Goal: Task Accomplishment & Management: Manage account settings

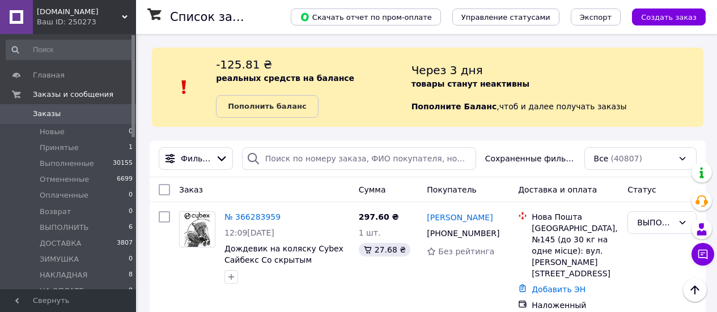
scroll to position [340, 0]
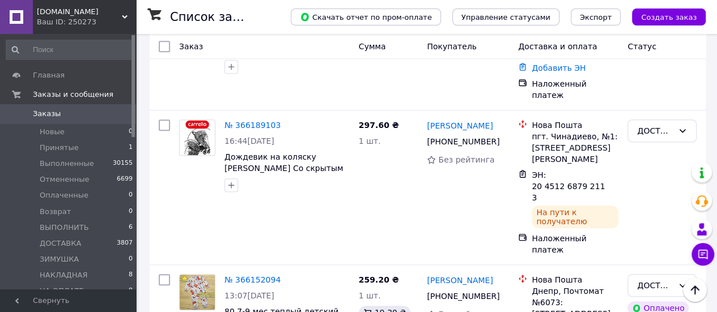
drag, startPoint x: 46, startPoint y: 131, endPoint x: 42, endPoint y: 114, distance: 17.4
click at [46, 131] on span "Новые" at bounding box center [52, 132] width 25 height 10
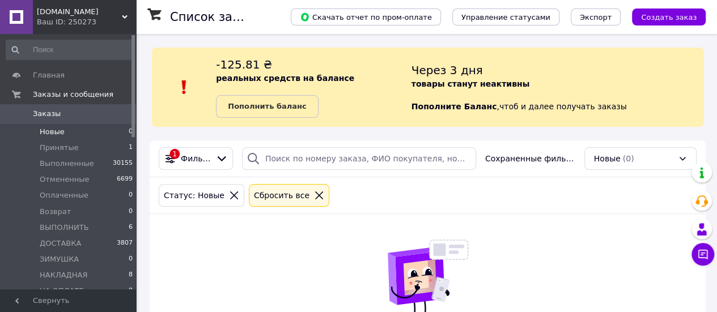
click at [42, 114] on span "Заказы" at bounding box center [47, 114] width 28 height 10
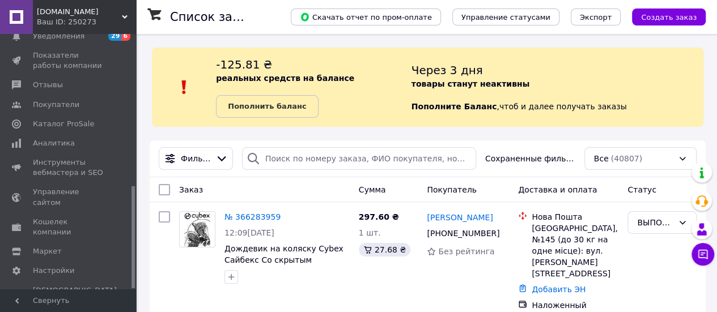
scroll to position [57, 0]
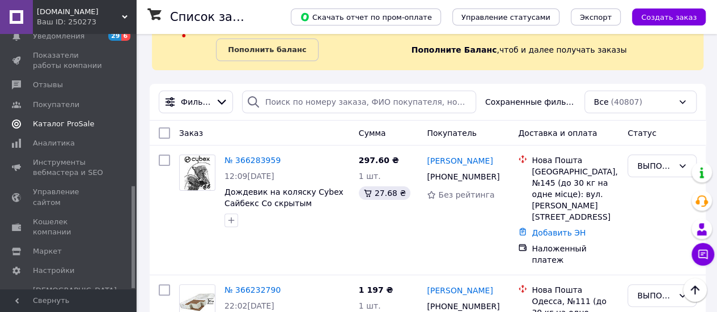
click at [63, 123] on span "Каталог ProSale" at bounding box center [63, 124] width 61 height 10
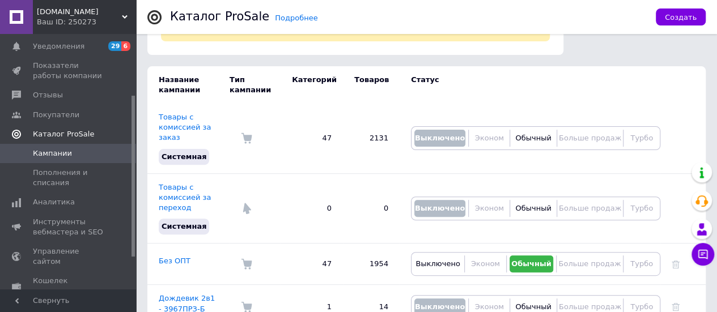
scroll to position [41, 0]
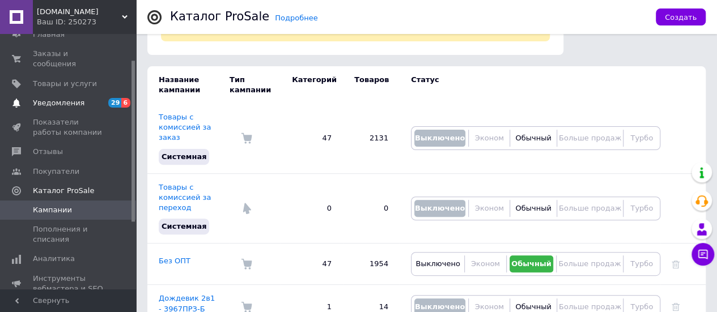
click at [63, 98] on span "Уведомления" at bounding box center [59, 103] width 52 height 10
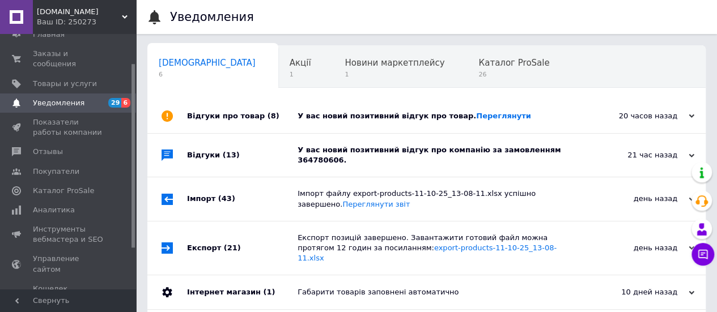
scroll to position [0, 3]
click at [485, 115] on link "Переглянути" at bounding box center [503, 116] width 55 height 8
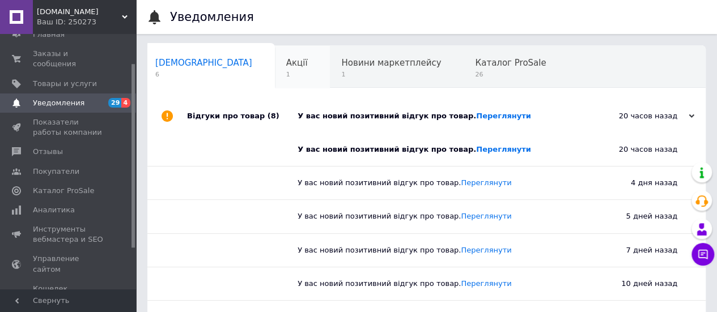
click at [286, 78] on span "1" at bounding box center [297, 74] width 22 height 8
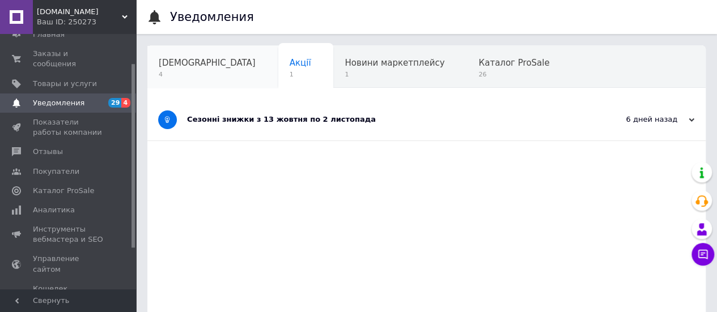
click at [191, 82] on div "[DEMOGRAPHIC_DATA] 4" at bounding box center [212, 67] width 131 height 43
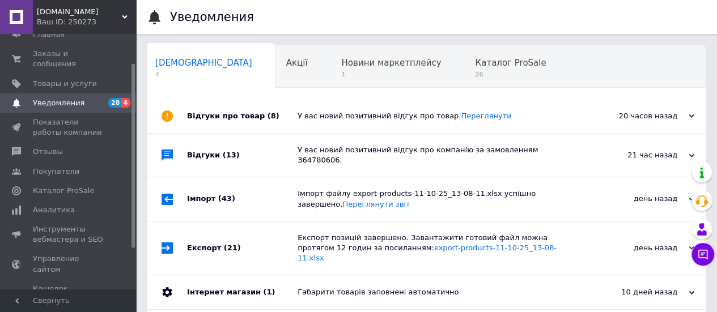
click at [179, 121] on div at bounding box center [167, 116] width 40 height 34
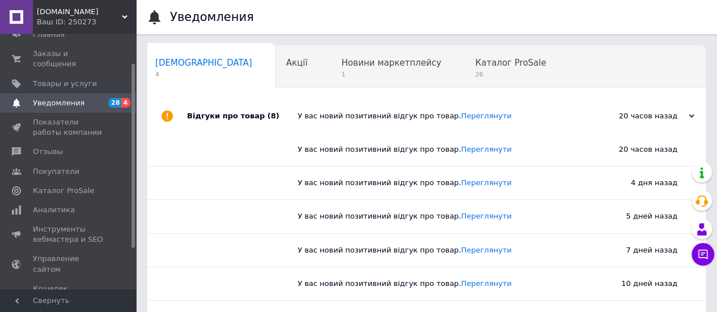
click at [179, 121] on div at bounding box center [167, 116] width 40 height 34
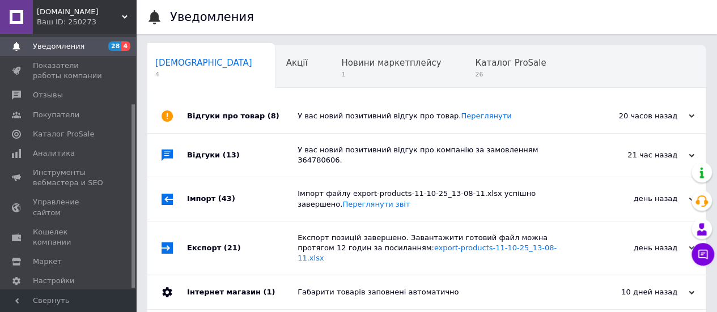
scroll to position [113, 0]
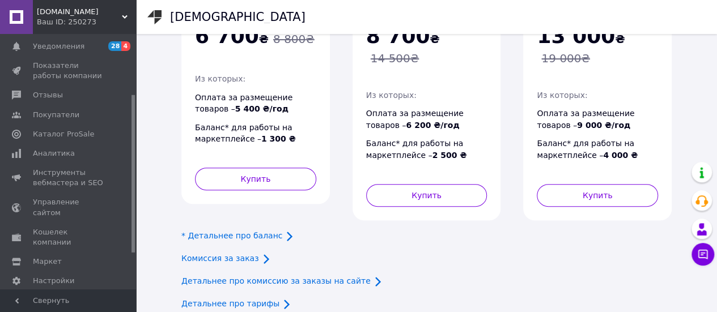
scroll to position [227, 0]
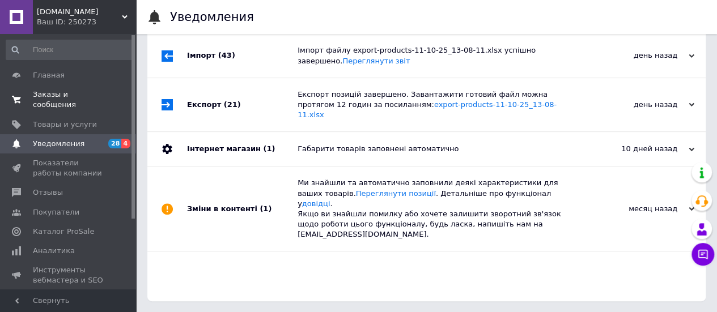
click at [57, 93] on span "Заказы и сообщения" at bounding box center [69, 99] width 72 height 20
